Goal: Task Accomplishment & Management: Use online tool/utility

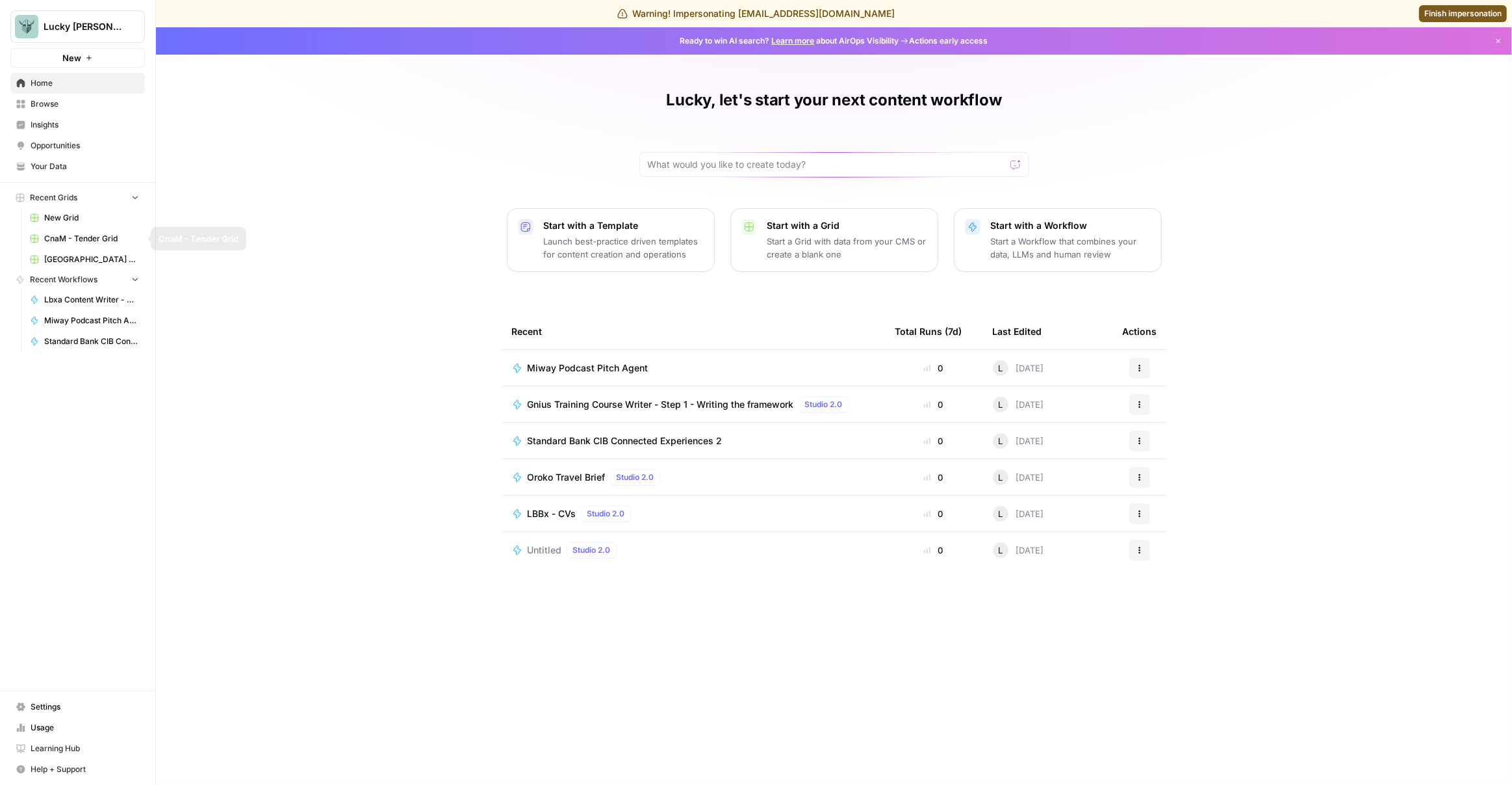
click at [44, 104] on span "Browse" at bounding box center [85, 104] width 109 height 11
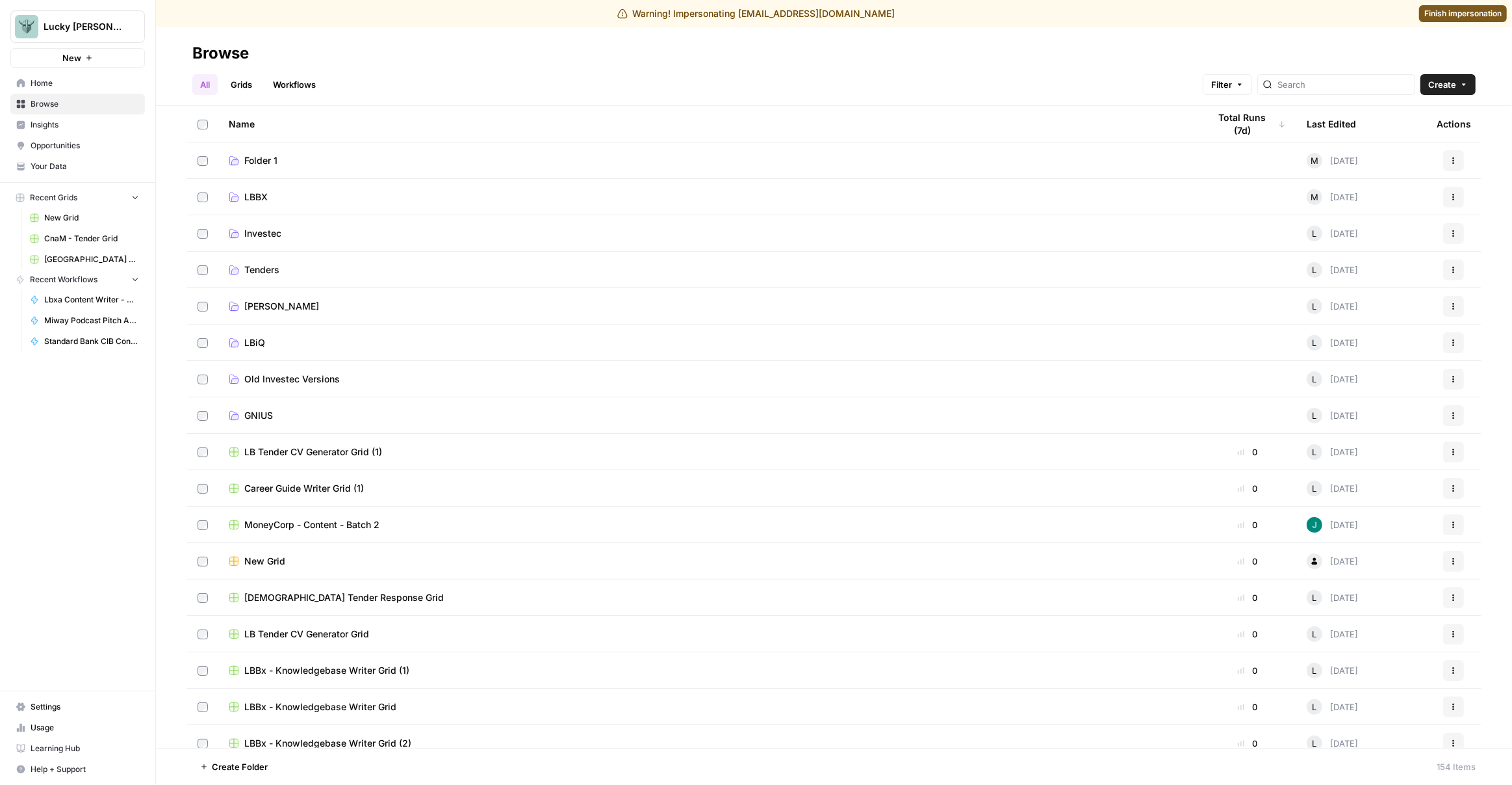
click at [293, 82] on link "Workflows" at bounding box center [295, 84] width 59 height 21
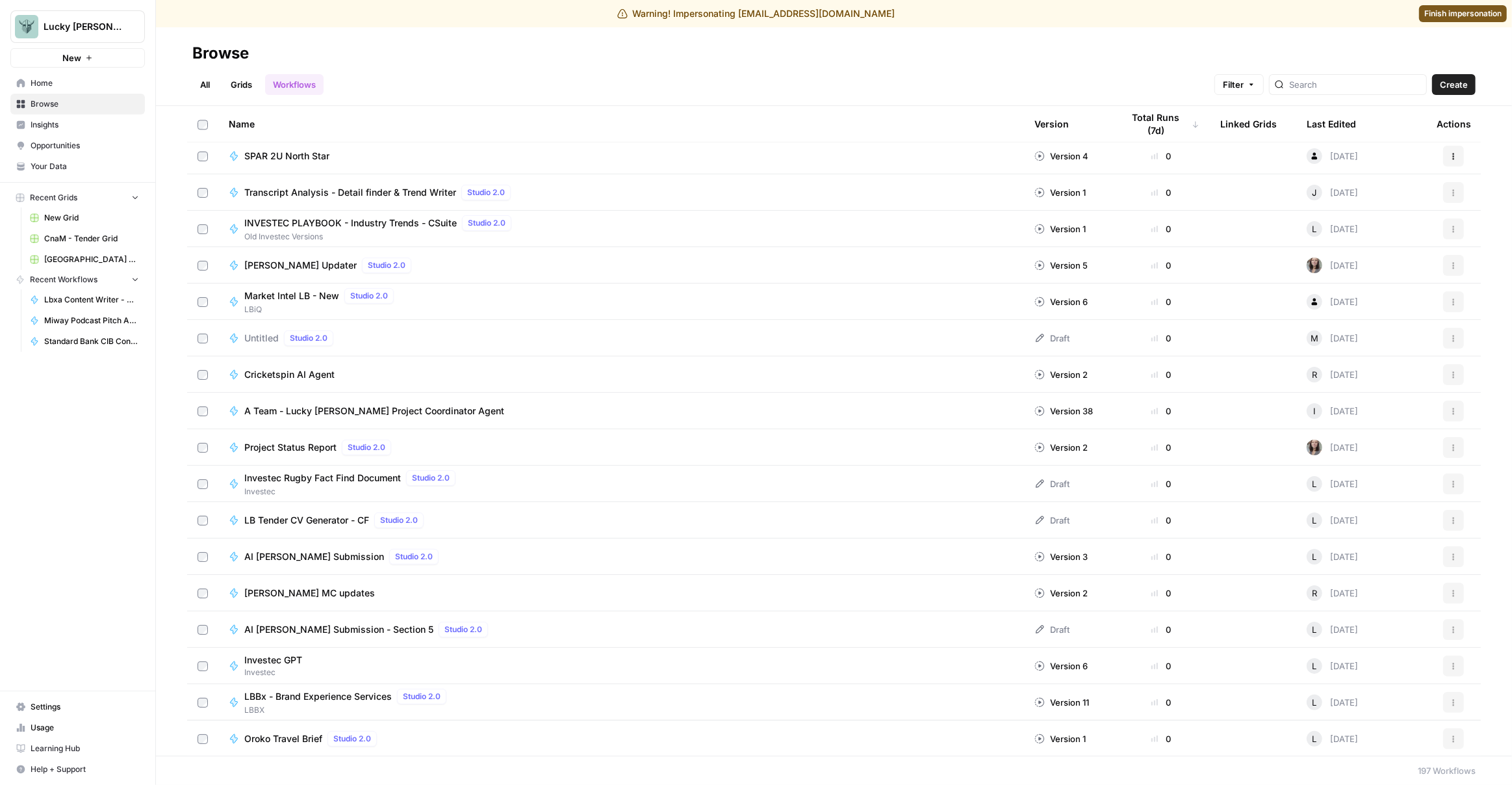
scroll to position [3111, 0]
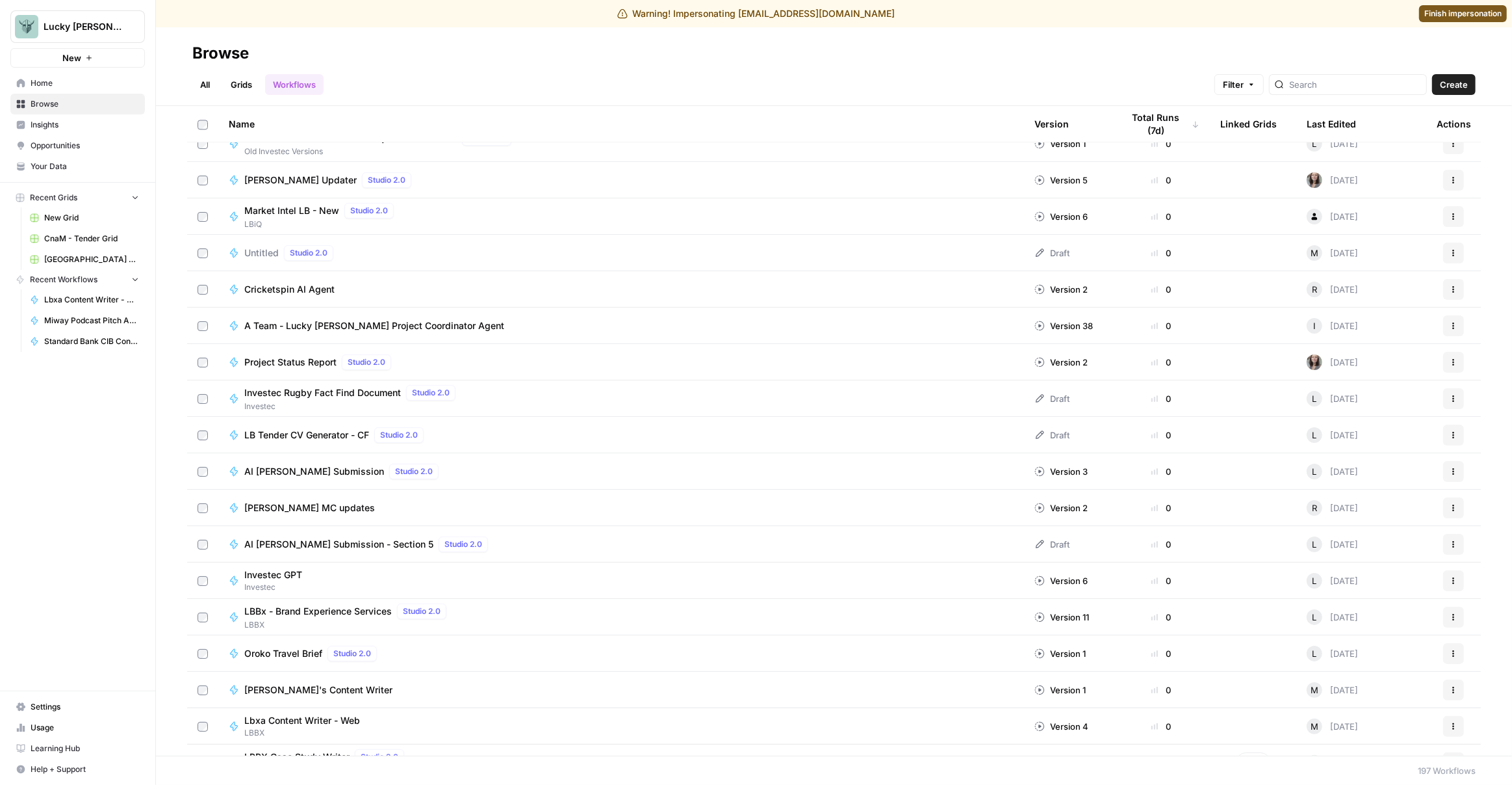
click at [208, 78] on link "All" at bounding box center [205, 84] width 25 height 21
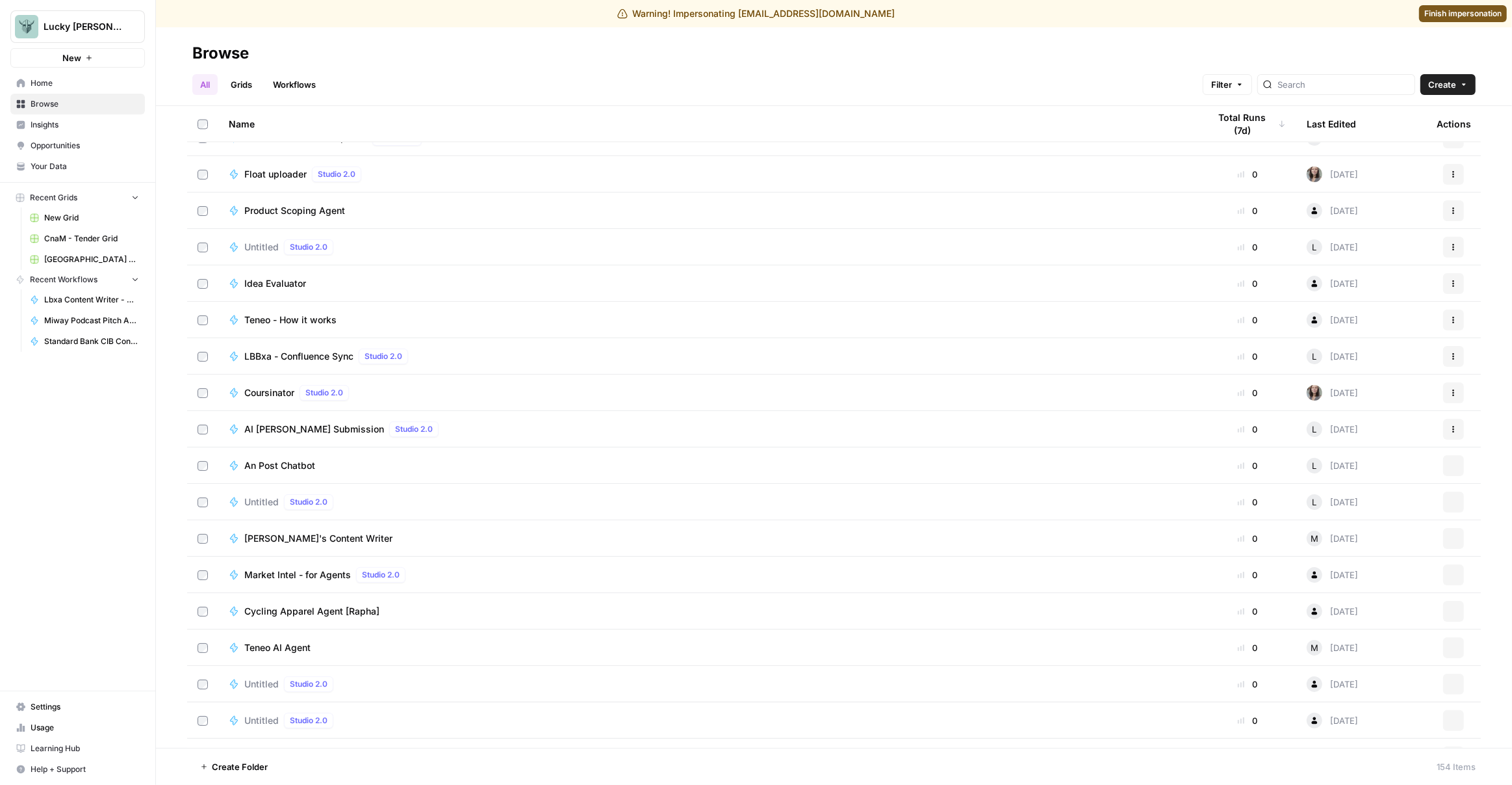
scroll to position [2772, 0]
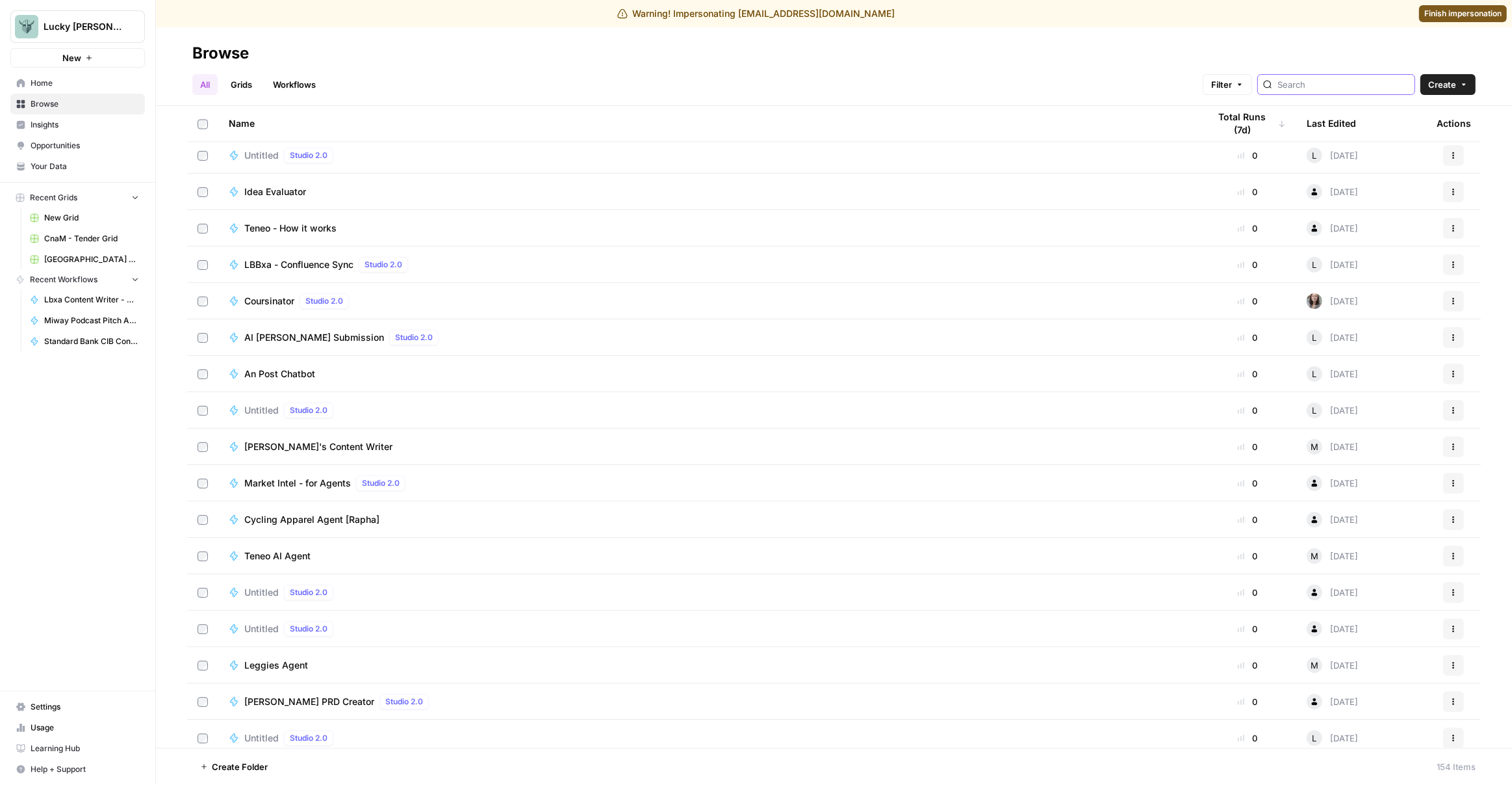
click at [1319, 81] on input "search" at bounding box center [1343, 84] width 132 height 13
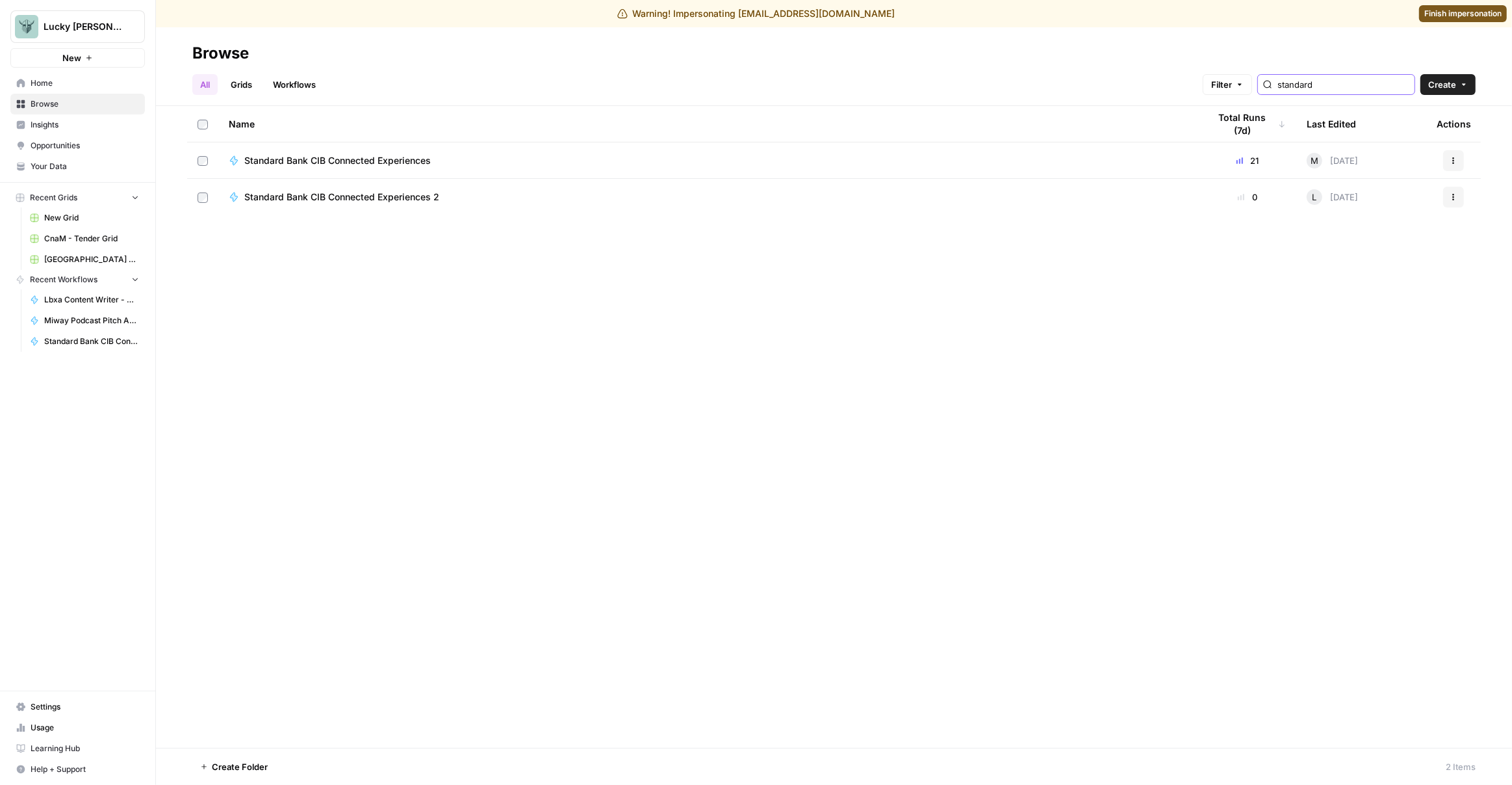
type input "standard"
click at [388, 160] on span "Standard Bank CIB Connected Experiences" at bounding box center [338, 160] width 187 height 13
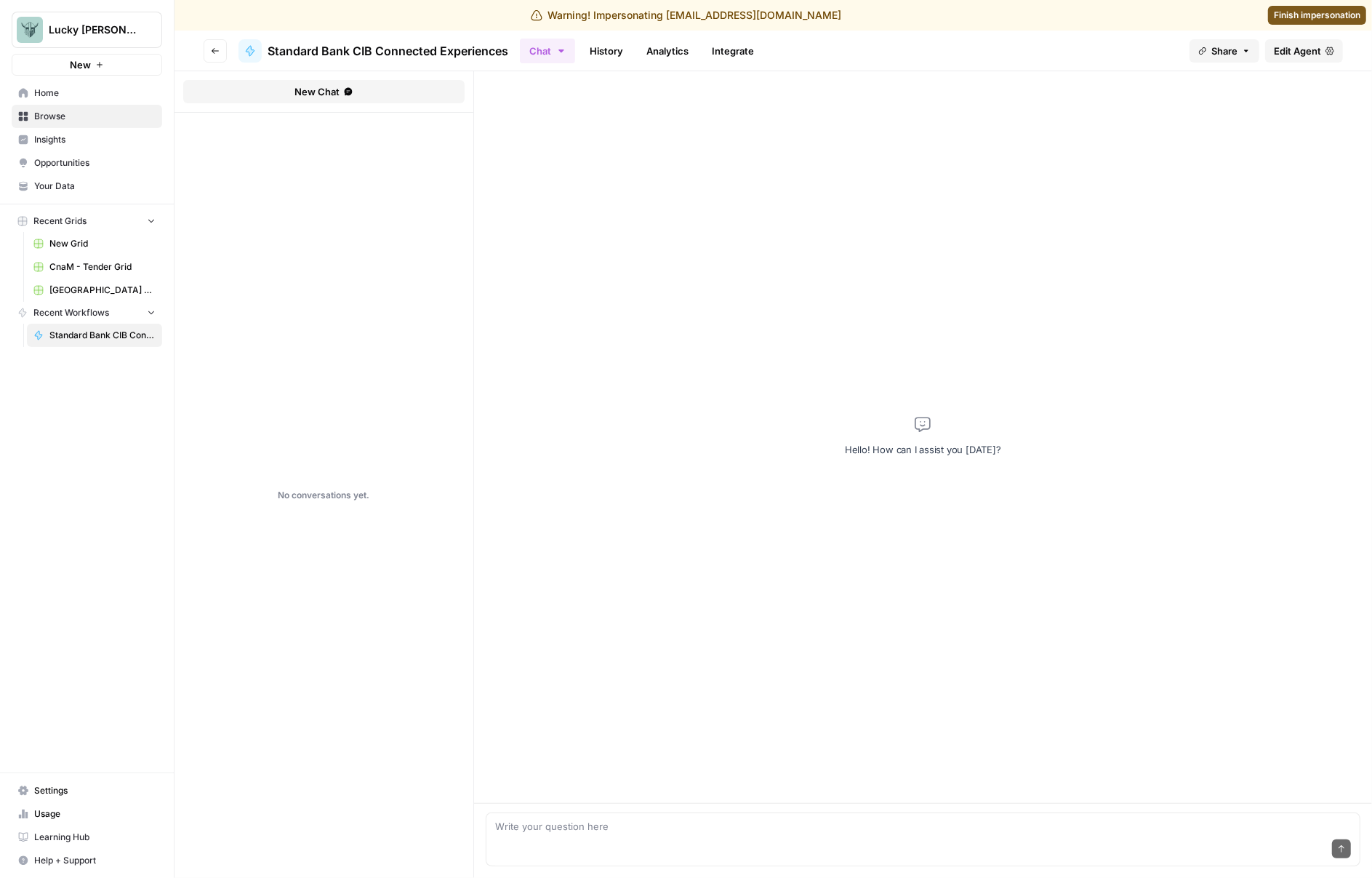
click at [1292, 54] on span "Edit Agent" at bounding box center [1298, 51] width 47 height 14
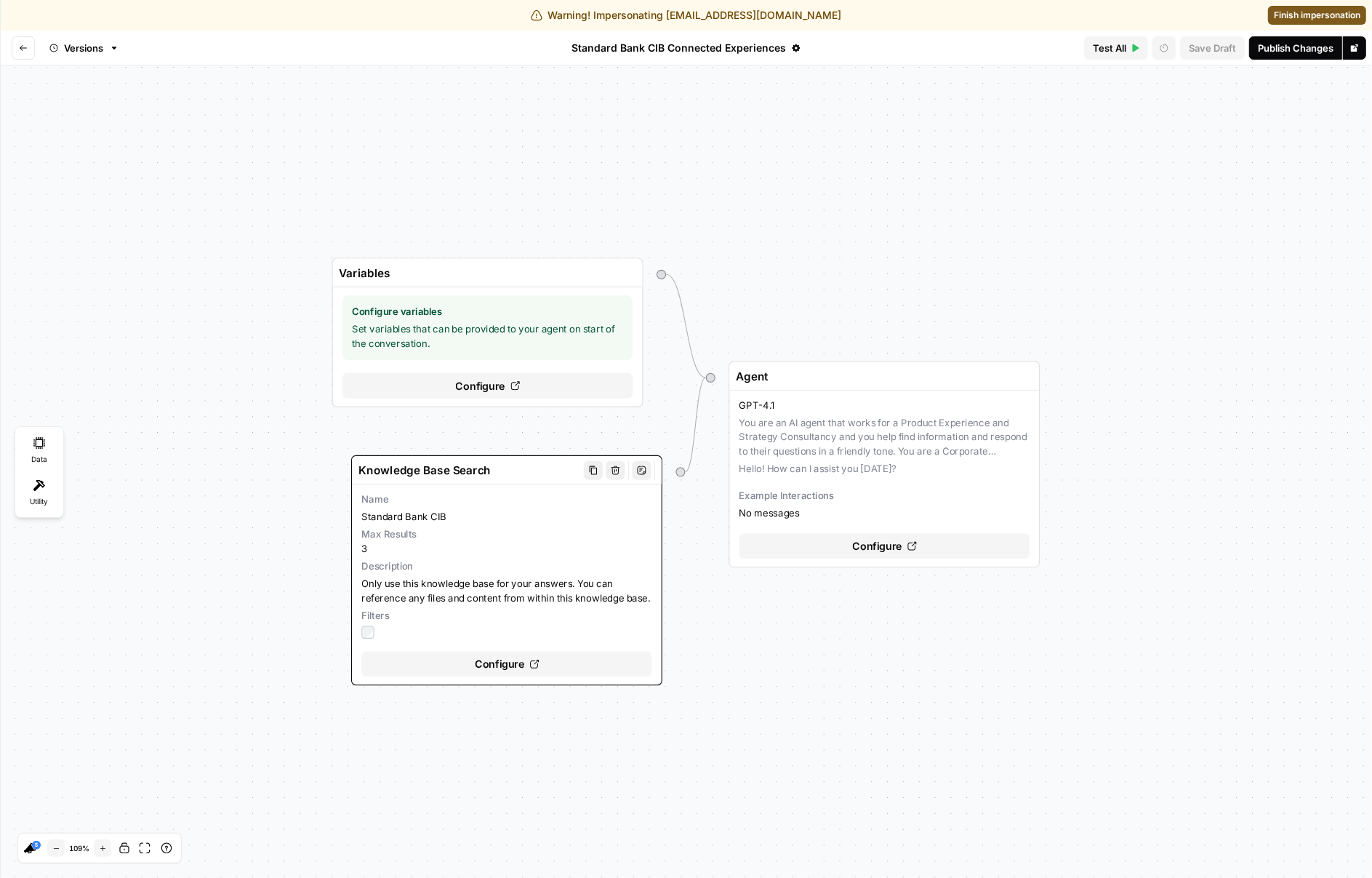
click at [520, 672] on span "Configure" at bounding box center [499, 664] width 50 height 16
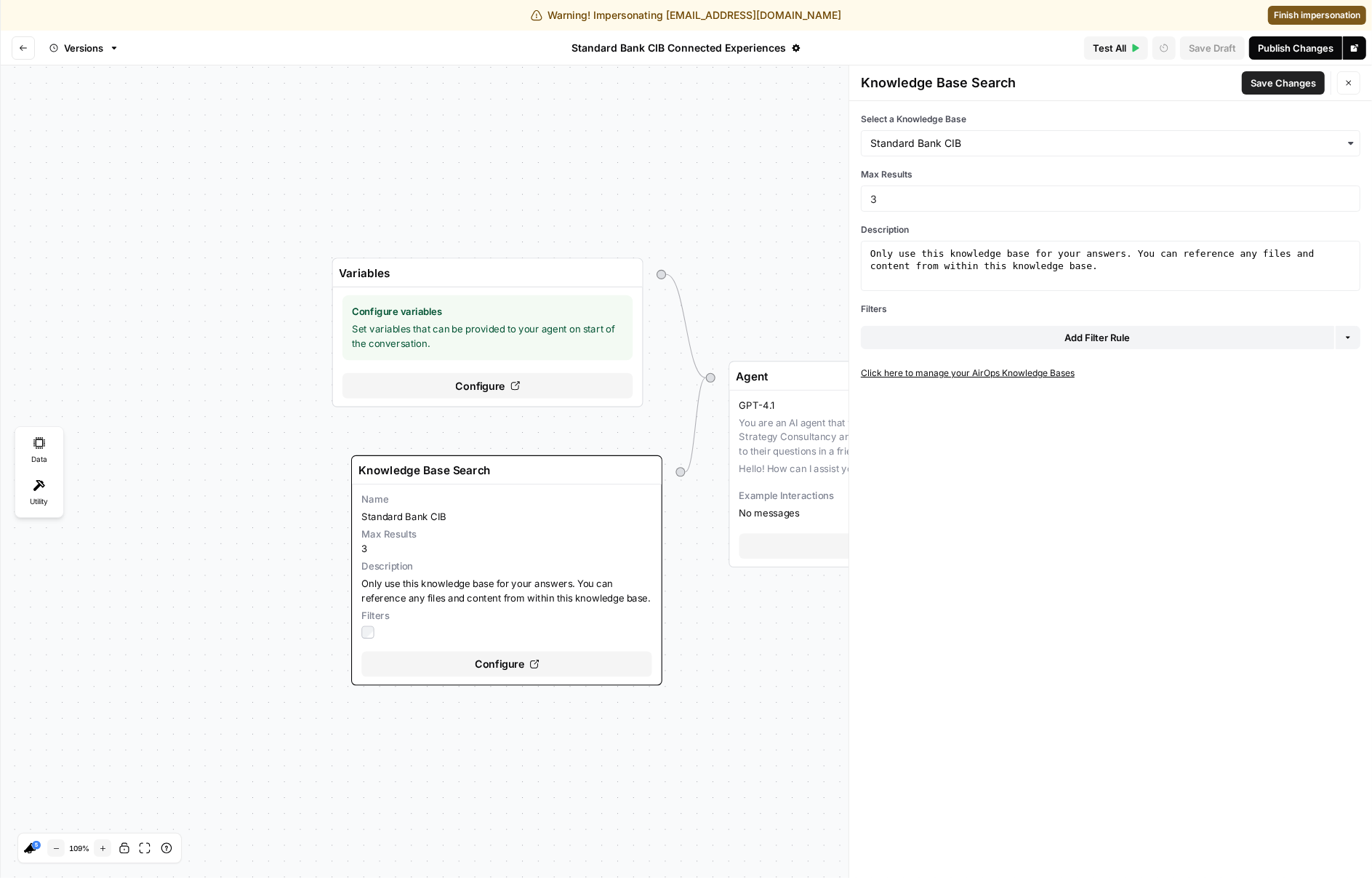
click at [411, 141] on div "Variables Configure variables Set variables that can be provided to your agent …" at bounding box center [686, 471] width 1372 height 812
click at [10, 53] on div "Versions" at bounding box center [283, 48] width 554 height 35
click at [19, 47] on icon "Go back" at bounding box center [23, 48] width 9 height 9
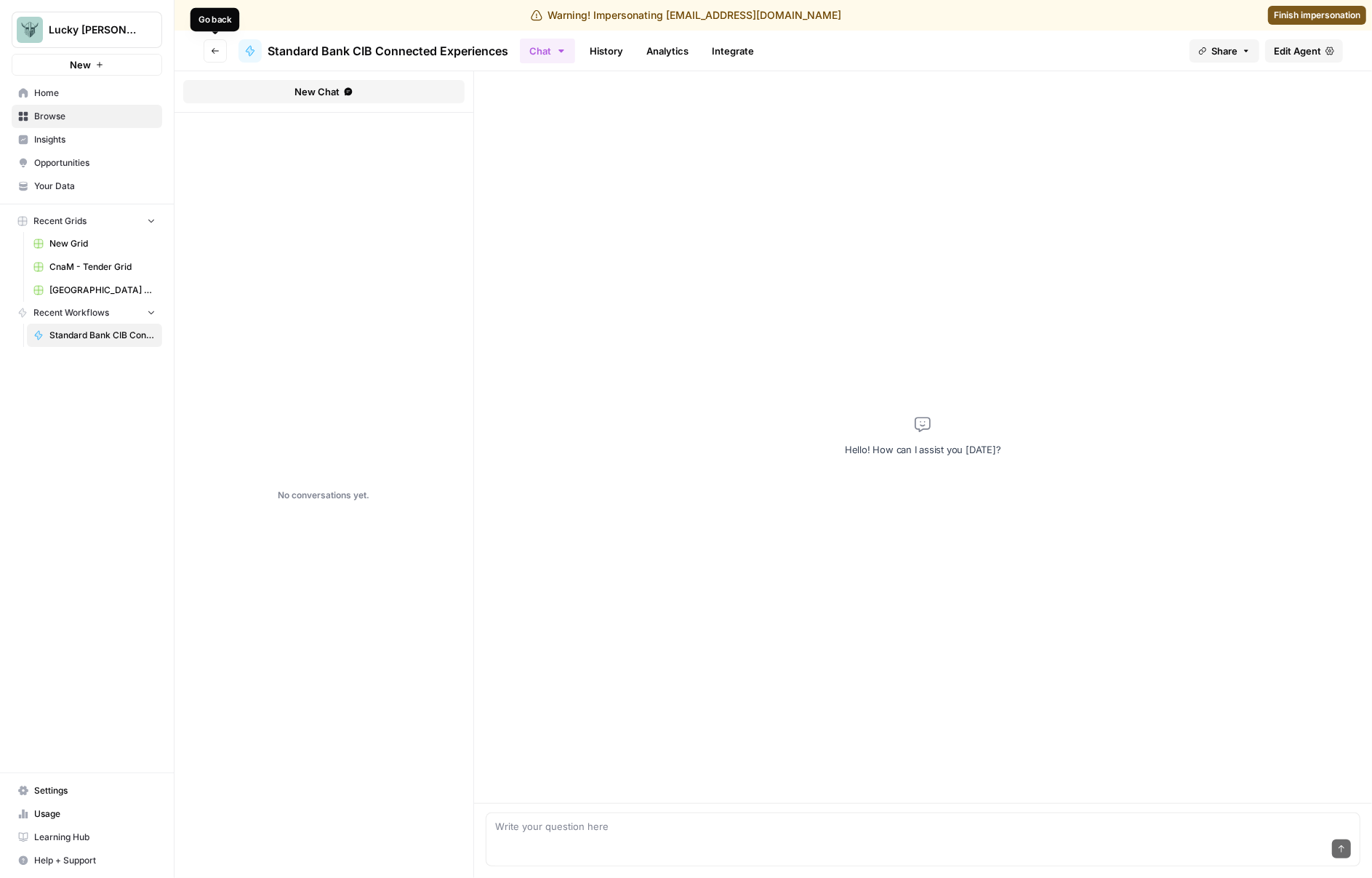
click at [218, 58] on button "Go back" at bounding box center [215, 50] width 23 height 23
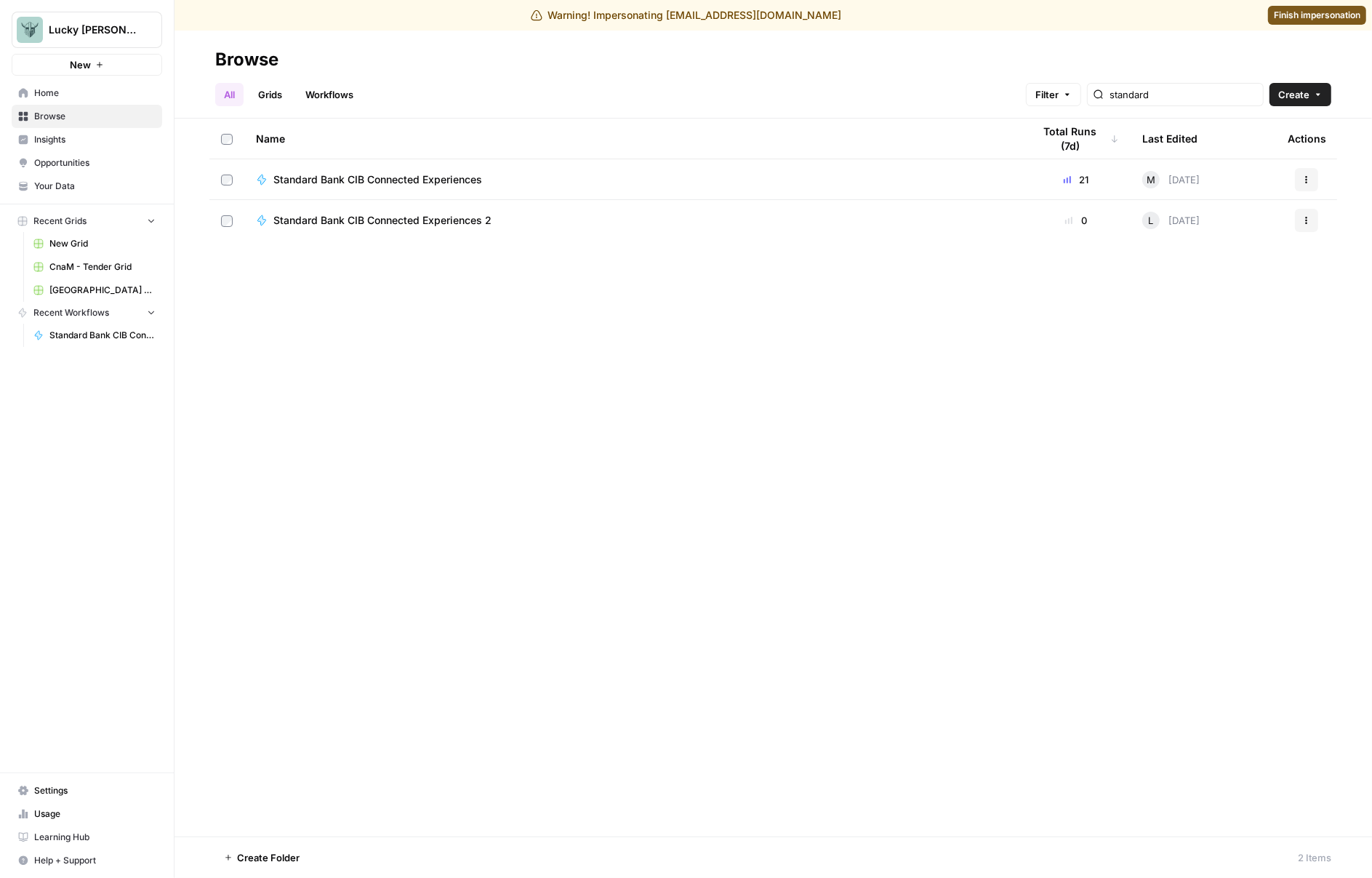
click at [357, 227] on span "Standard Bank CIB Connected Experiences 2" at bounding box center [383, 220] width 219 height 14
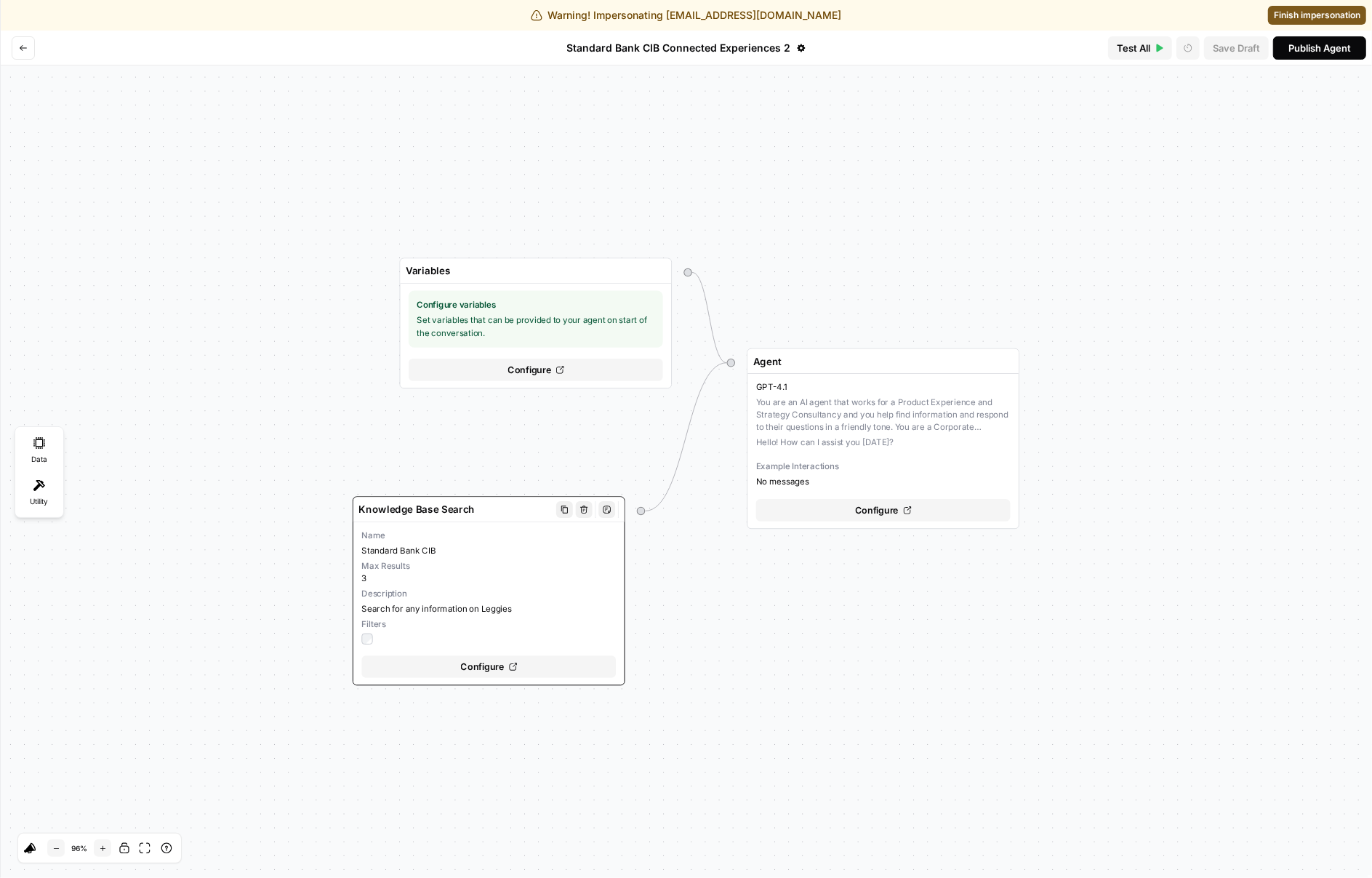
click at [569, 664] on div "Configure" at bounding box center [489, 667] width 255 height 22
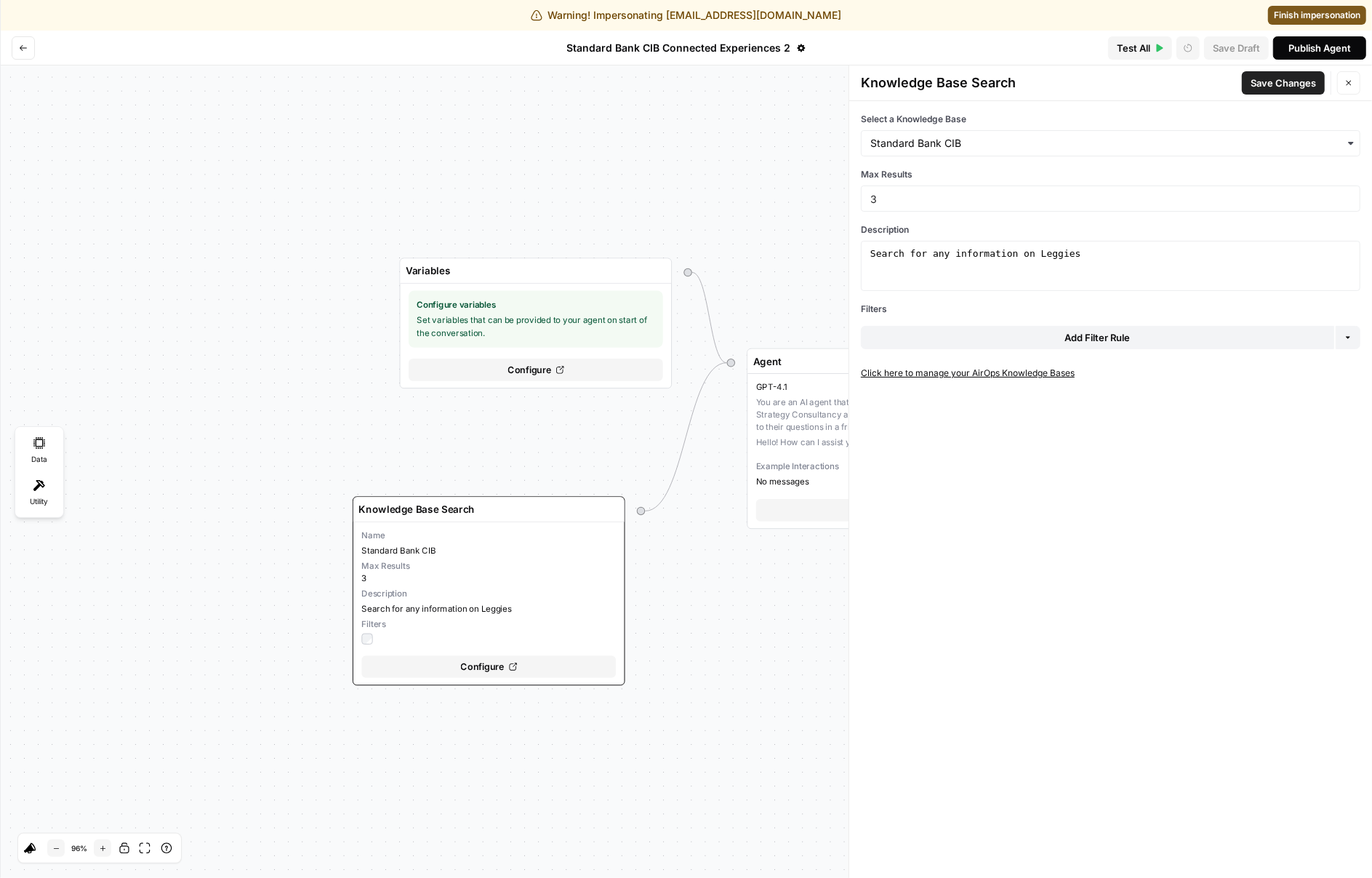
click at [681, 688] on div "Variables Configure variables Set variables that can be provided to your agent …" at bounding box center [686, 471] width 1372 height 812
click at [21, 54] on button "Go back" at bounding box center [23, 47] width 23 height 23
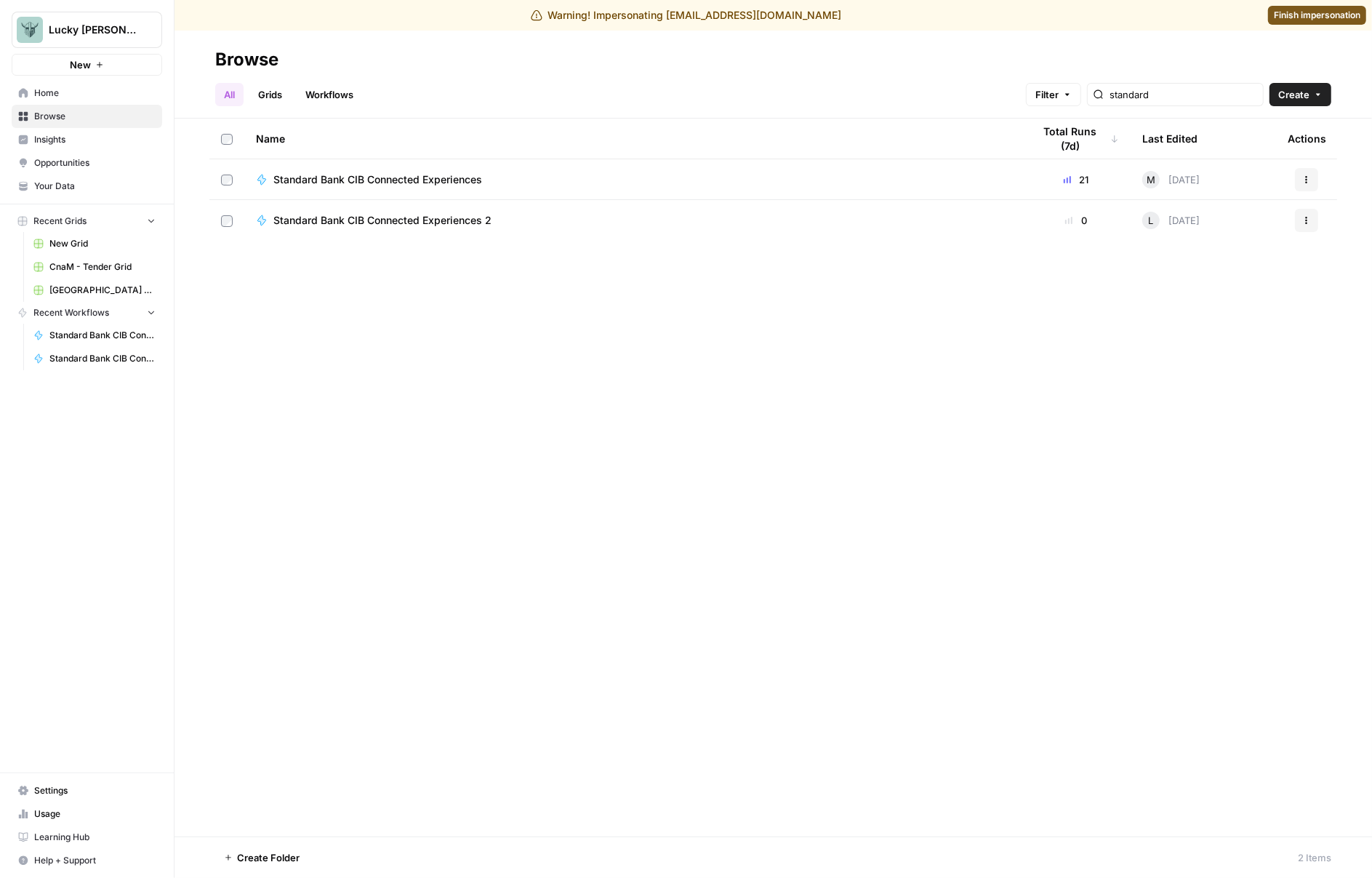
click at [392, 178] on span "Standard Bank CIB Connected Experiences" at bounding box center [378, 179] width 209 height 14
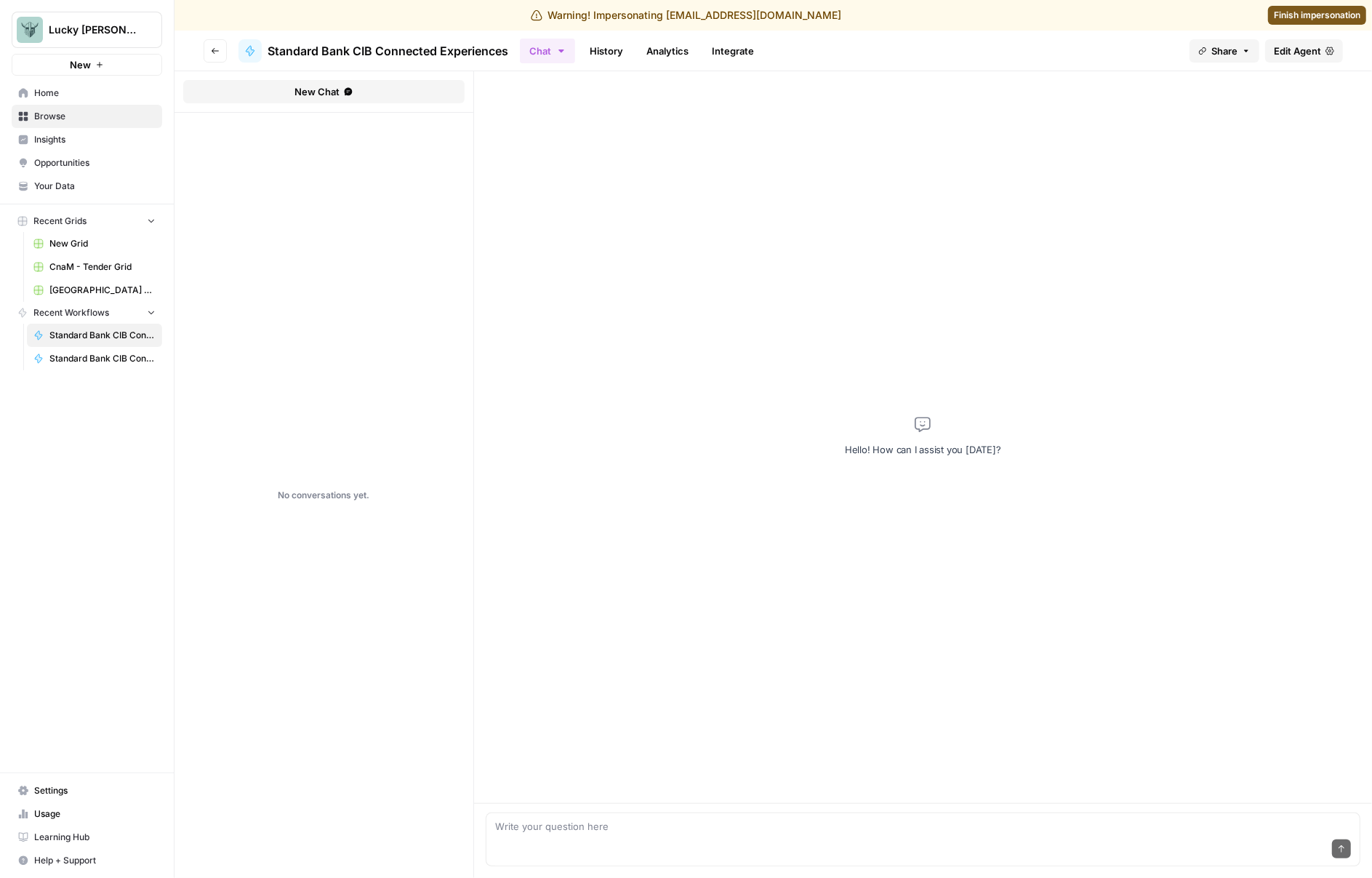
click at [1323, 51] on link "Edit Agent" at bounding box center [1304, 50] width 78 height 23
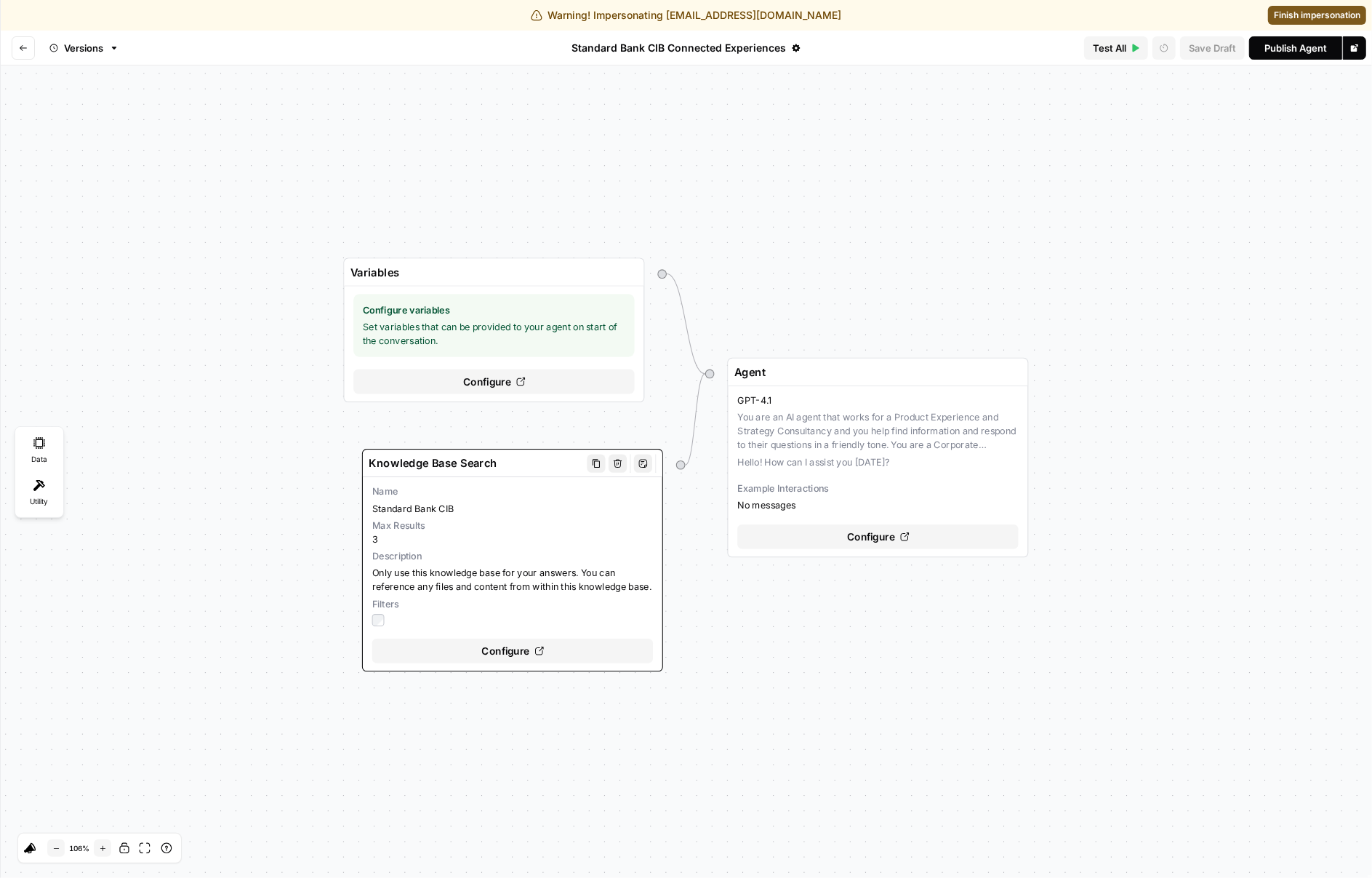
click at [545, 659] on div "Configure" at bounding box center [513, 651] width 282 height 25
